Goal: Task Accomplishment & Management: Use online tool/utility

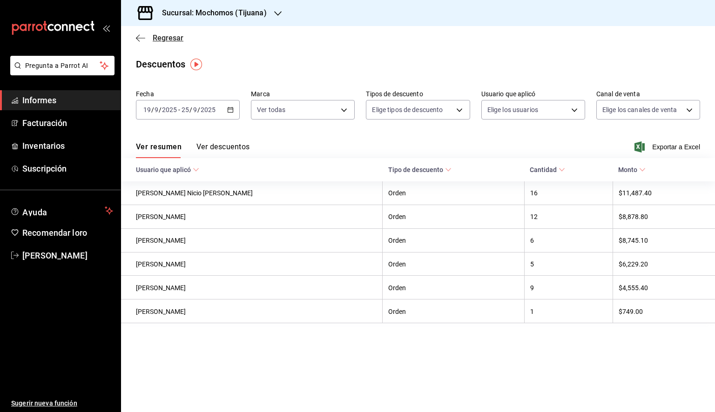
click at [143, 39] on icon "button" at bounding box center [140, 38] width 9 height 8
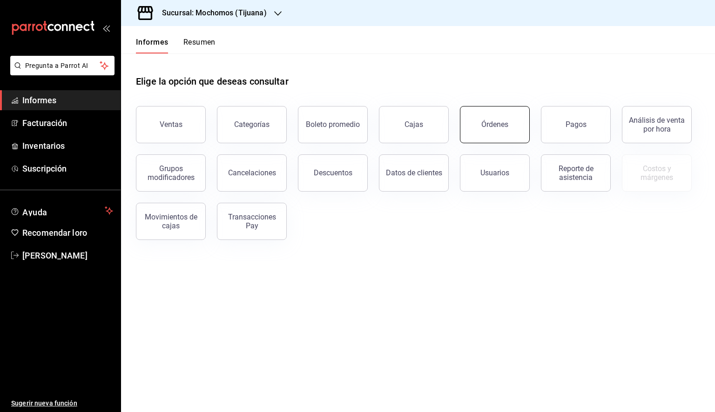
click at [493, 131] on button "Órdenes" at bounding box center [495, 124] width 70 height 37
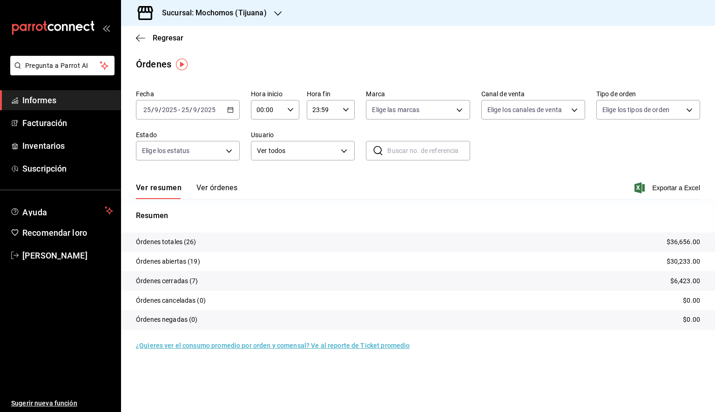
click at [230, 110] on icon "button" at bounding box center [230, 110] width 7 height 7
click at [167, 242] on font "Rango de fechas" at bounding box center [168, 242] width 49 height 7
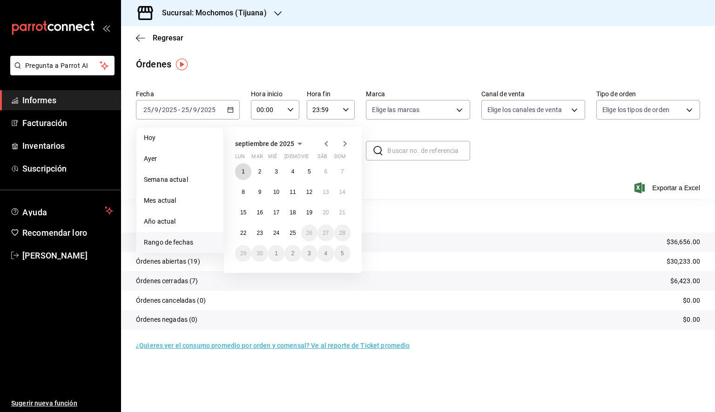
click at [242, 169] on abbr "1" at bounding box center [243, 172] width 3 height 7
click at [290, 236] on font "25" at bounding box center [293, 233] width 6 height 7
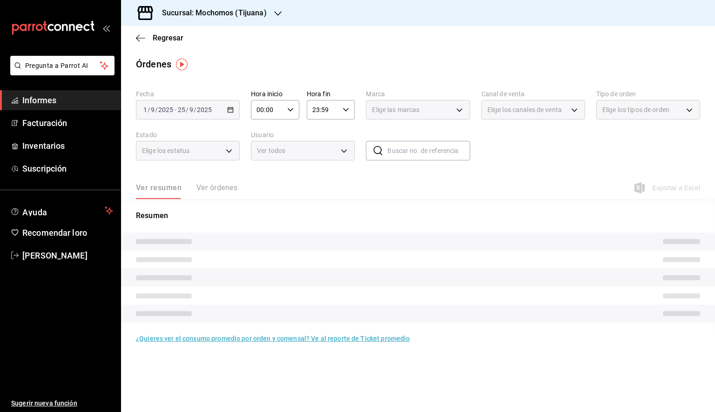
click at [290, 108] on icon "button" at bounding box center [290, 110] width 7 height 7
click at [264, 156] on font "05" at bounding box center [262, 151] width 7 height 7
type input "05:00"
click at [339, 109] on div at bounding box center [357, 206] width 715 height 412
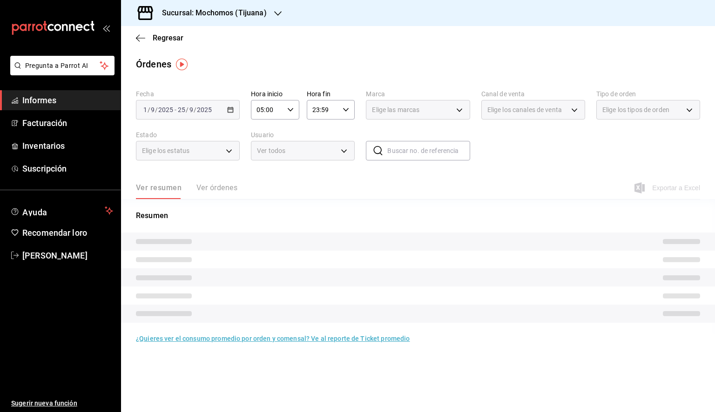
click at [335, 113] on input "23:59" at bounding box center [323, 110] width 33 height 19
click at [319, 142] on button "05" at bounding box center [319, 147] width 20 height 19
click at [346, 132] on font "00" at bounding box center [342, 133] width 7 height 7
type input "05:00"
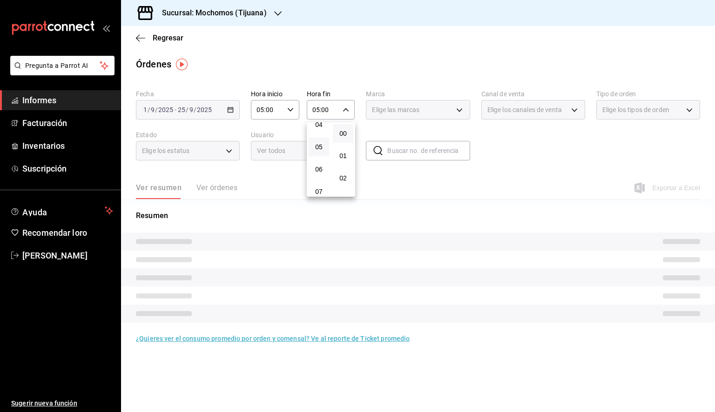
click at [275, 10] on div at bounding box center [357, 206] width 715 height 412
click at [275, 13] on icon "button" at bounding box center [277, 13] width 7 height 5
click at [168, 42] on font "Animal ([GEOGRAPHIC_DATA])" at bounding box center [173, 39] width 90 height 7
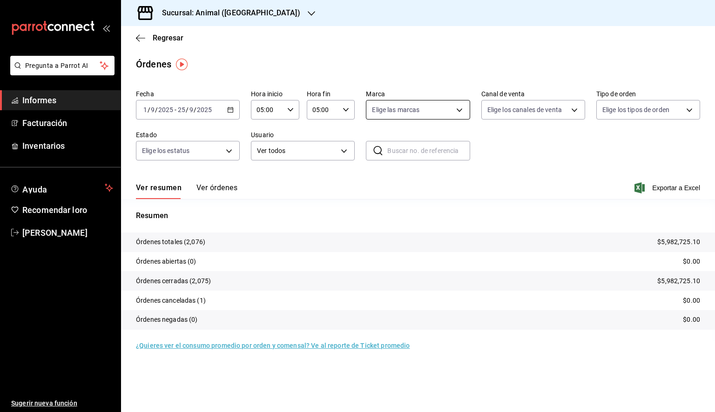
click at [458, 109] on body "Pregunta a Parrot AI Informes Facturación Inventarios Ayuda Recomendar loro [PE…" at bounding box center [357, 206] width 715 height 412
click at [417, 144] on font "Ver todas" at bounding box center [405, 145] width 28 height 7
type input "98bba0fd-3ba1-42e0-bfa8-4188b5c89202"
checkbox input "true"
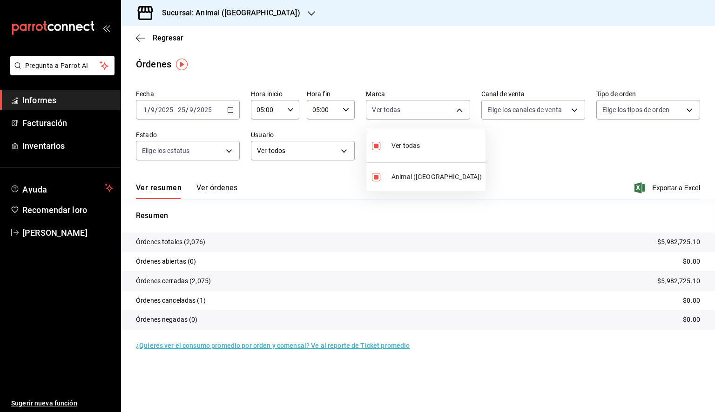
click at [659, 186] on div at bounding box center [357, 206] width 715 height 412
click at [653, 188] on font "Exportar a Excel" at bounding box center [676, 187] width 48 height 7
